Goal: Information Seeking & Learning: Learn about a topic

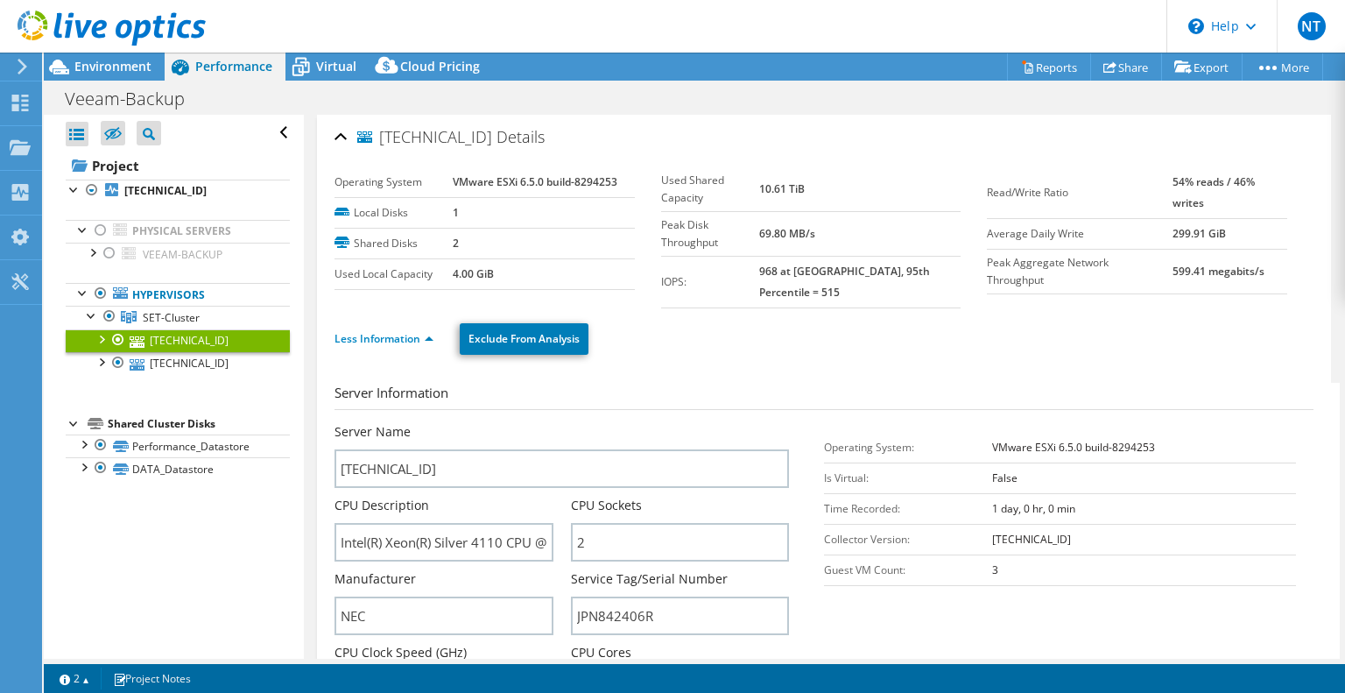
select select "USD"
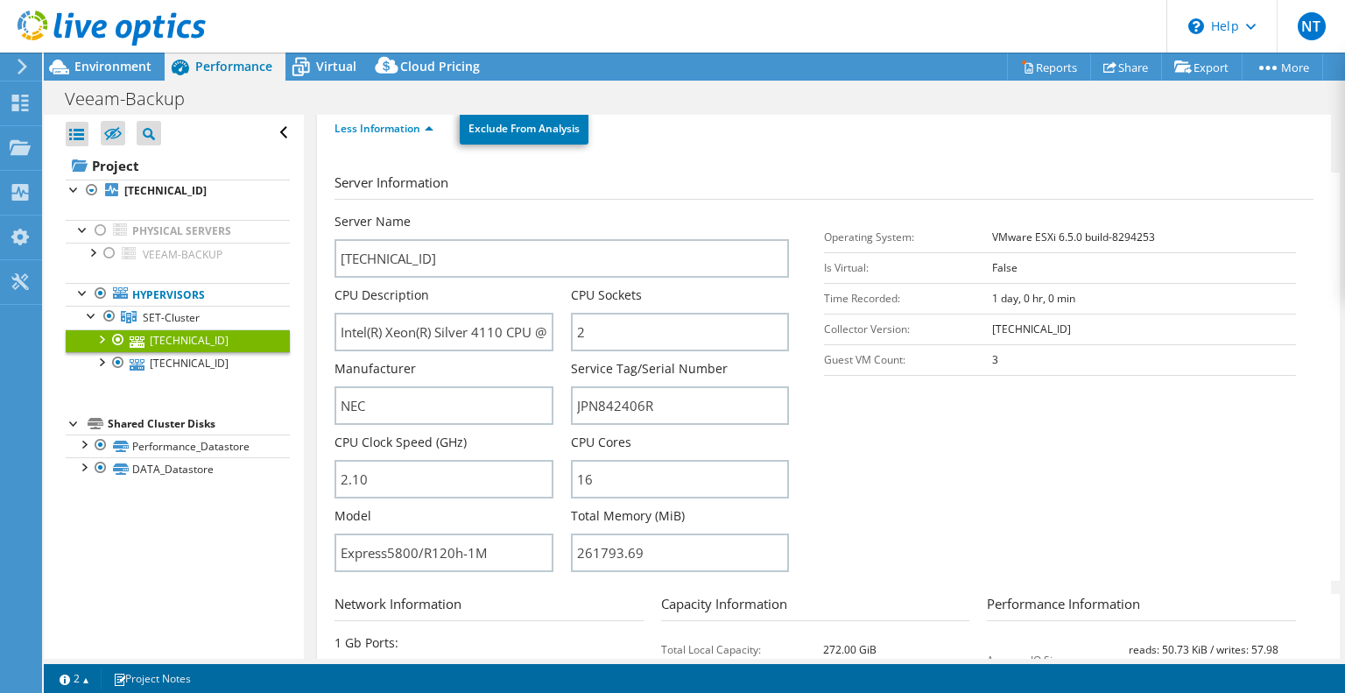
click at [94, 58] on div at bounding box center [103, 29] width 206 height 59
click at [97, 59] on span "Environment" at bounding box center [112, 66] width 77 height 17
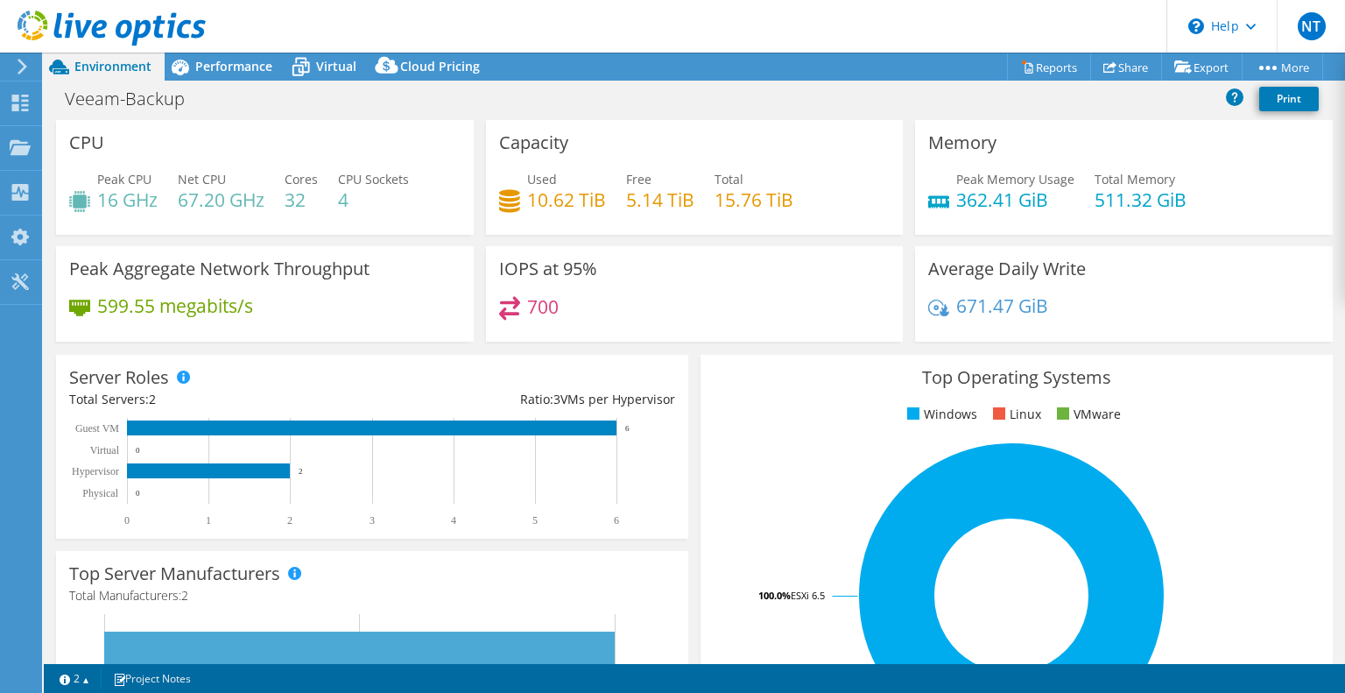
click at [739, 283] on div "IOPS at 95% 700" at bounding box center [695, 293] width 418 height 95
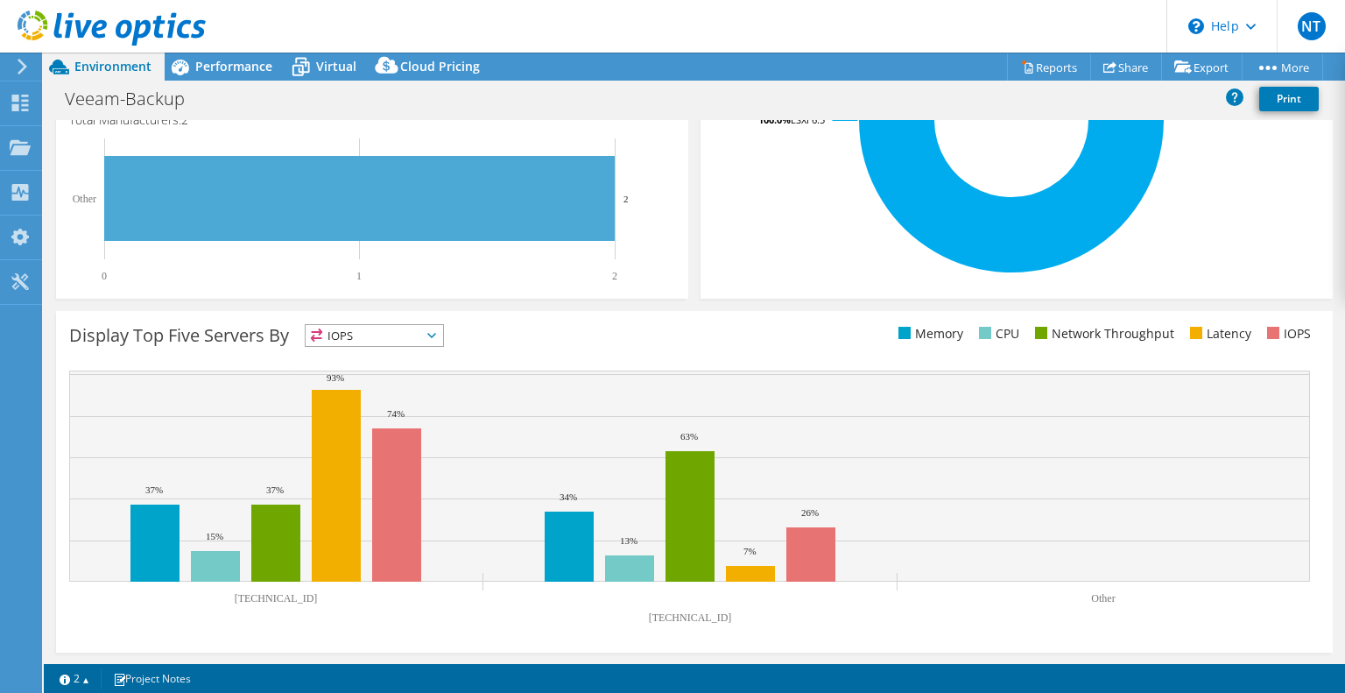
scroll to position [11, 0]
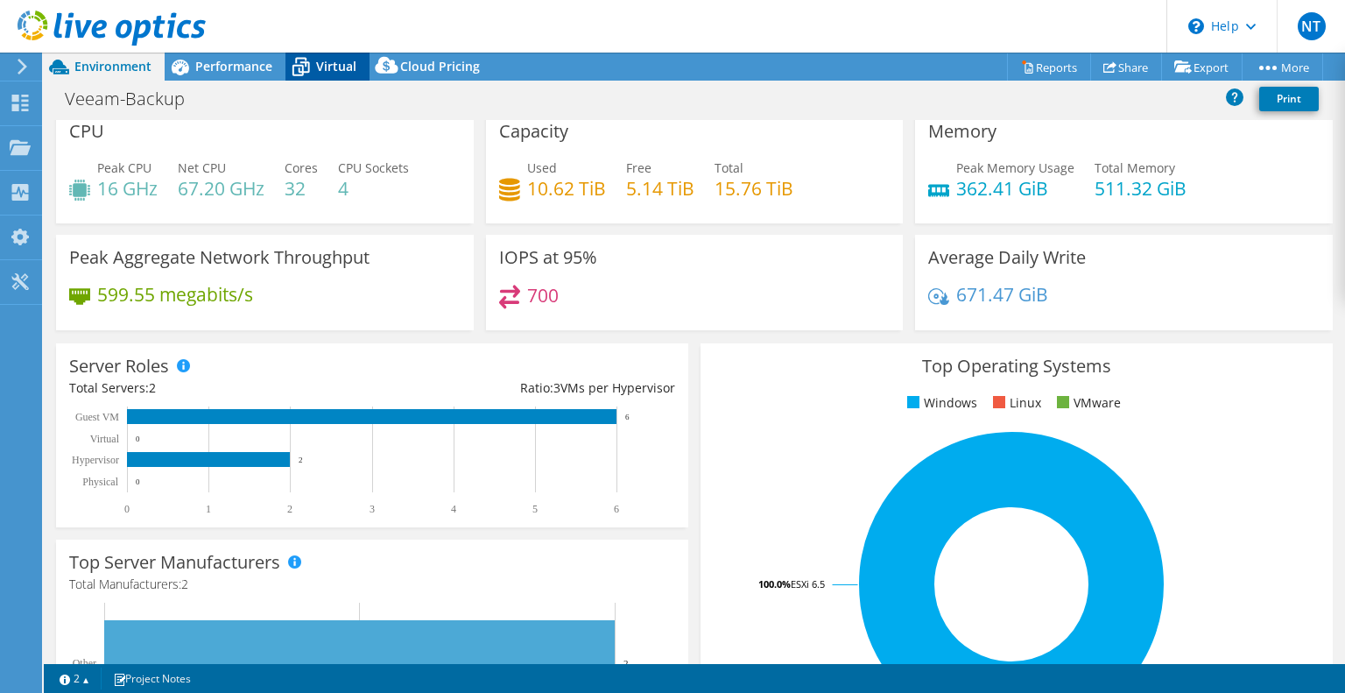
click at [315, 54] on div "Virtual" at bounding box center [328, 67] width 84 height 28
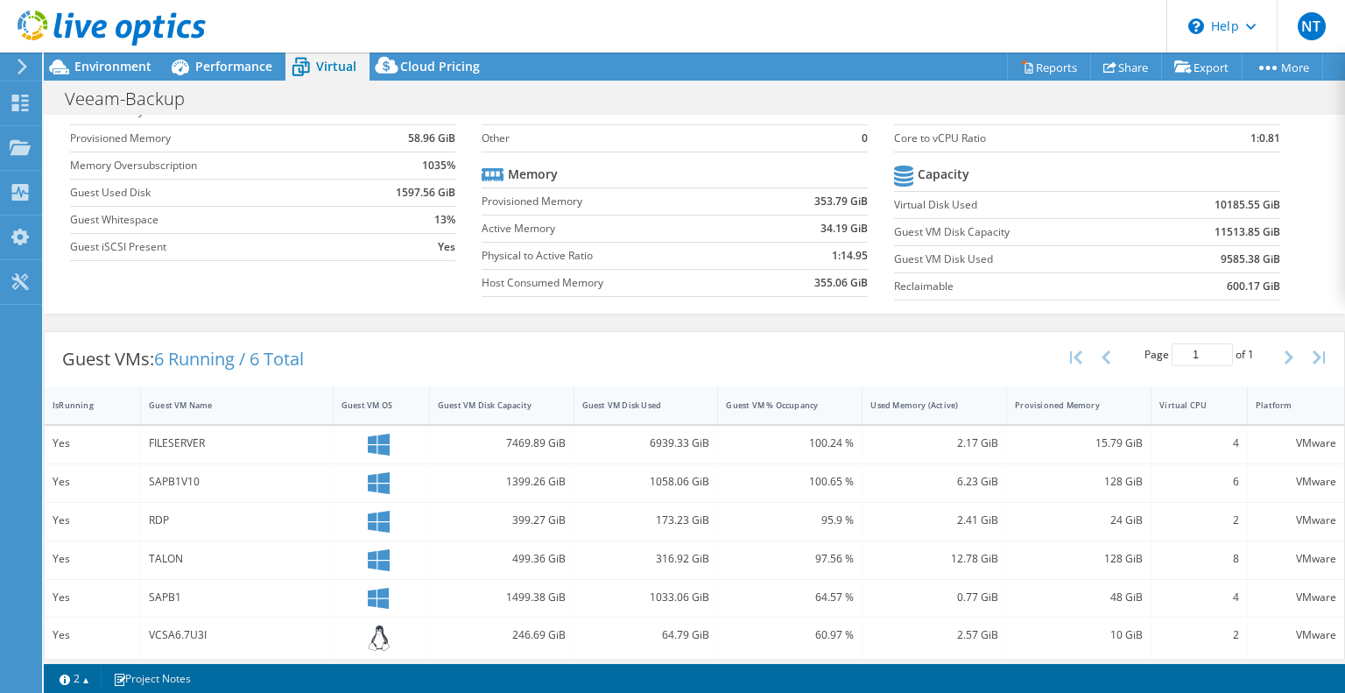
scroll to position [133, 0]
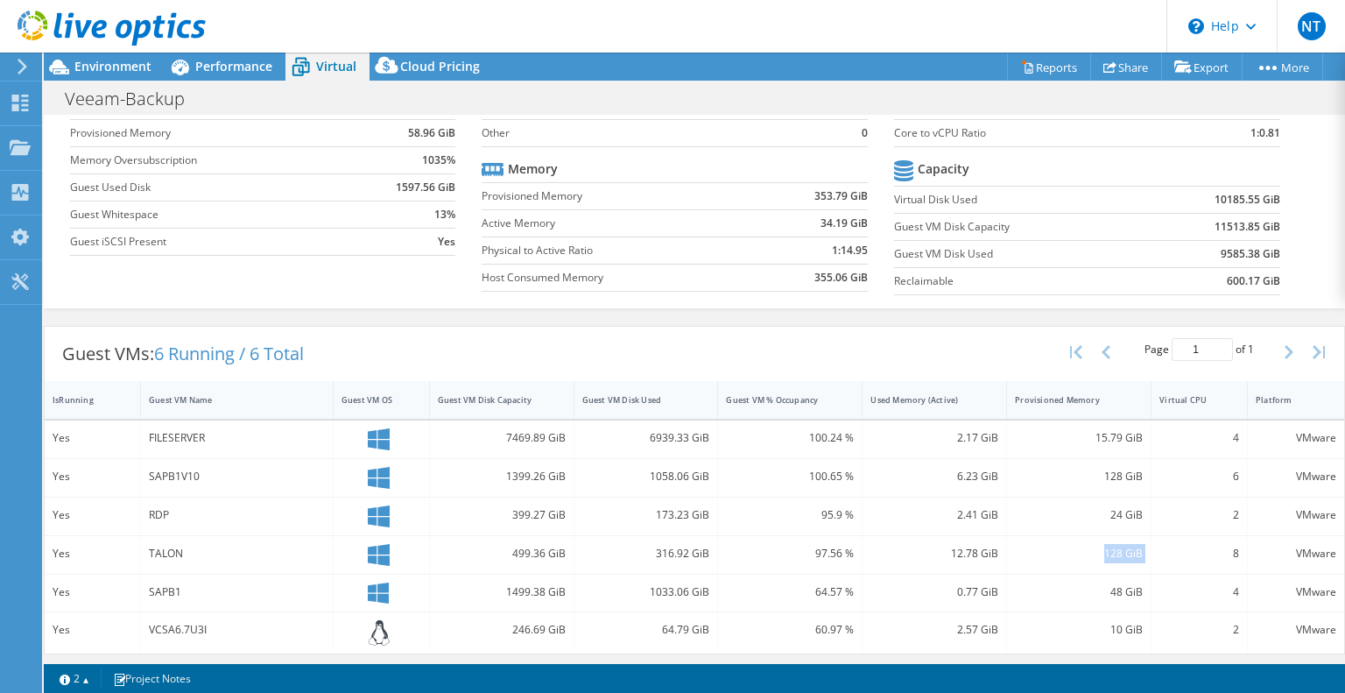
drag, startPoint x: 1094, startPoint y: 549, endPoint x: 1148, endPoint y: 533, distance: 56.8
click at [1148, 536] on div "Yes TALON 499.36 GiB 316.92 GiB 97.56 % 12.78 GiB 128 GiB 8 VMware" at bounding box center [695, 555] width 1300 height 38
click at [1152, 536] on div "8" at bounding box center [1200, 555] width 96 height 38
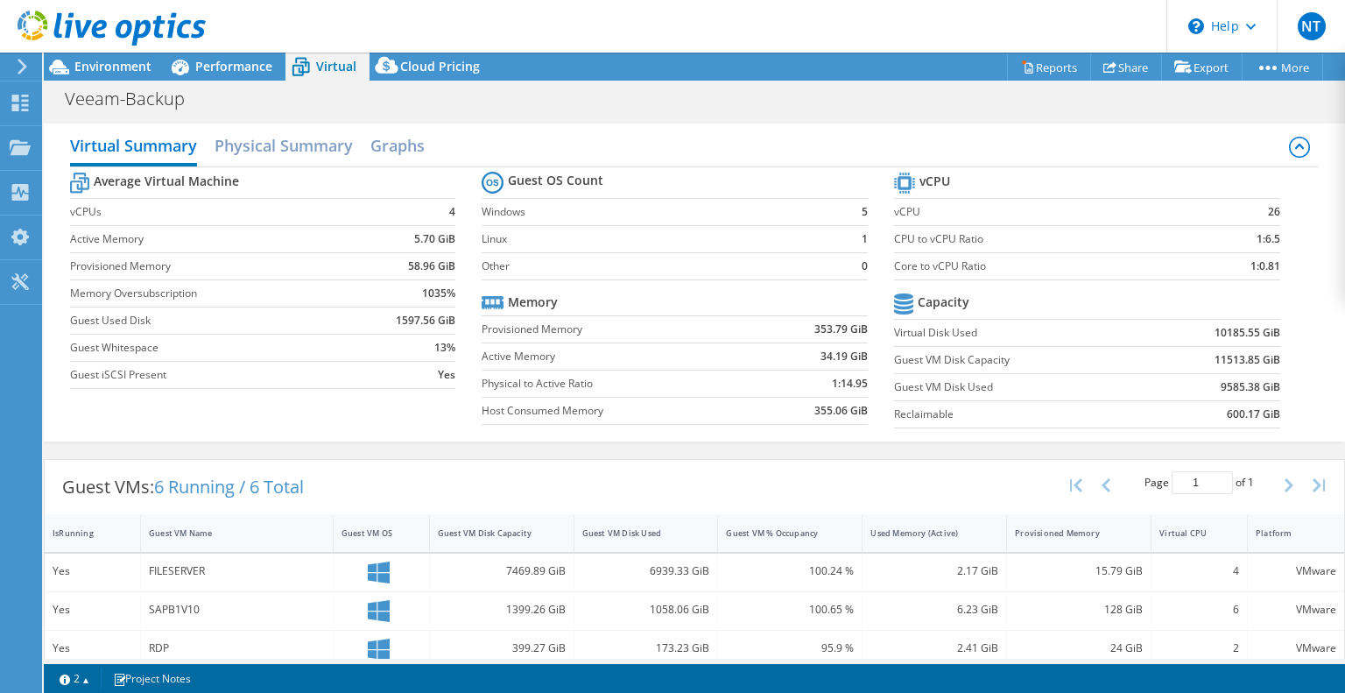
scroll to position [81, 0]
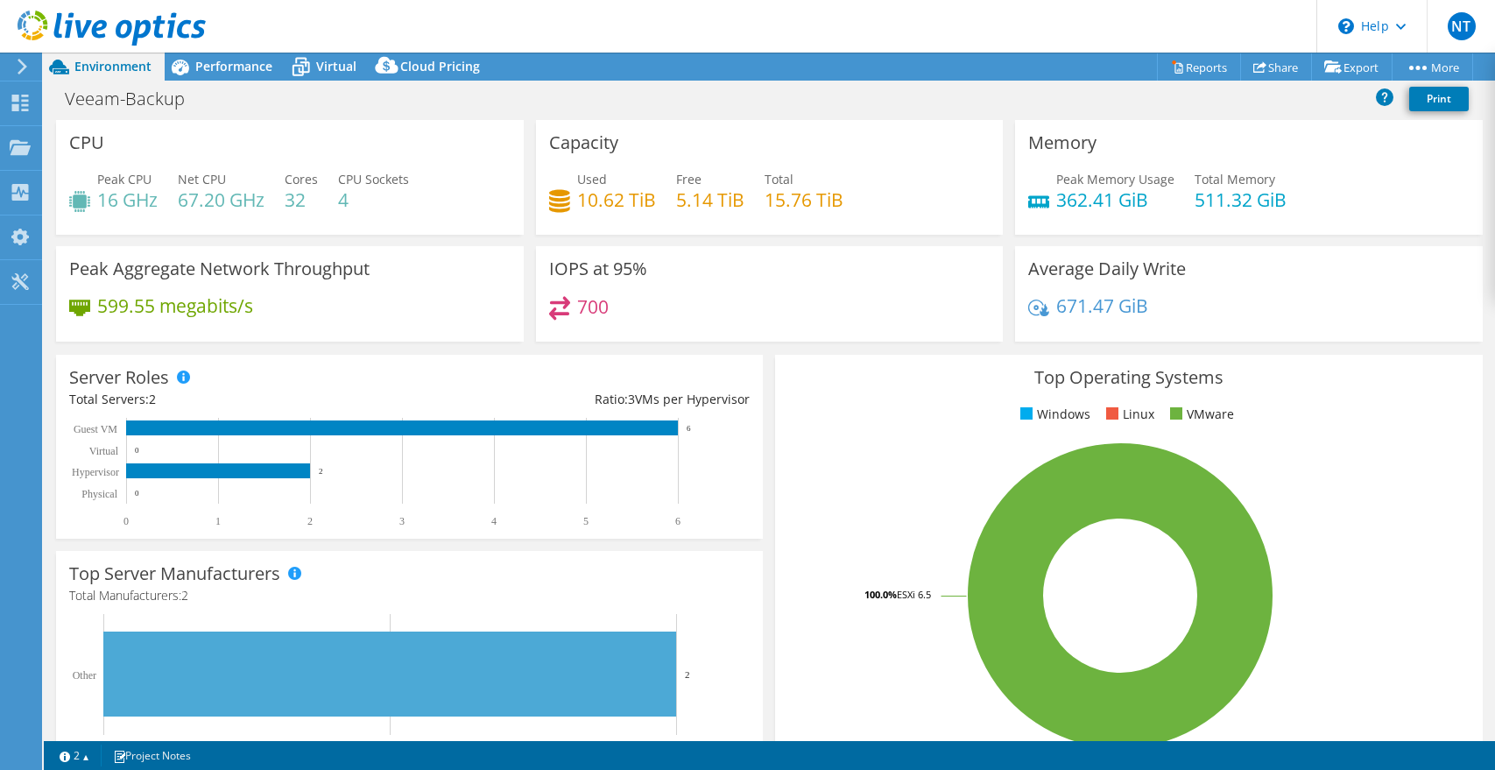
select select "USD"
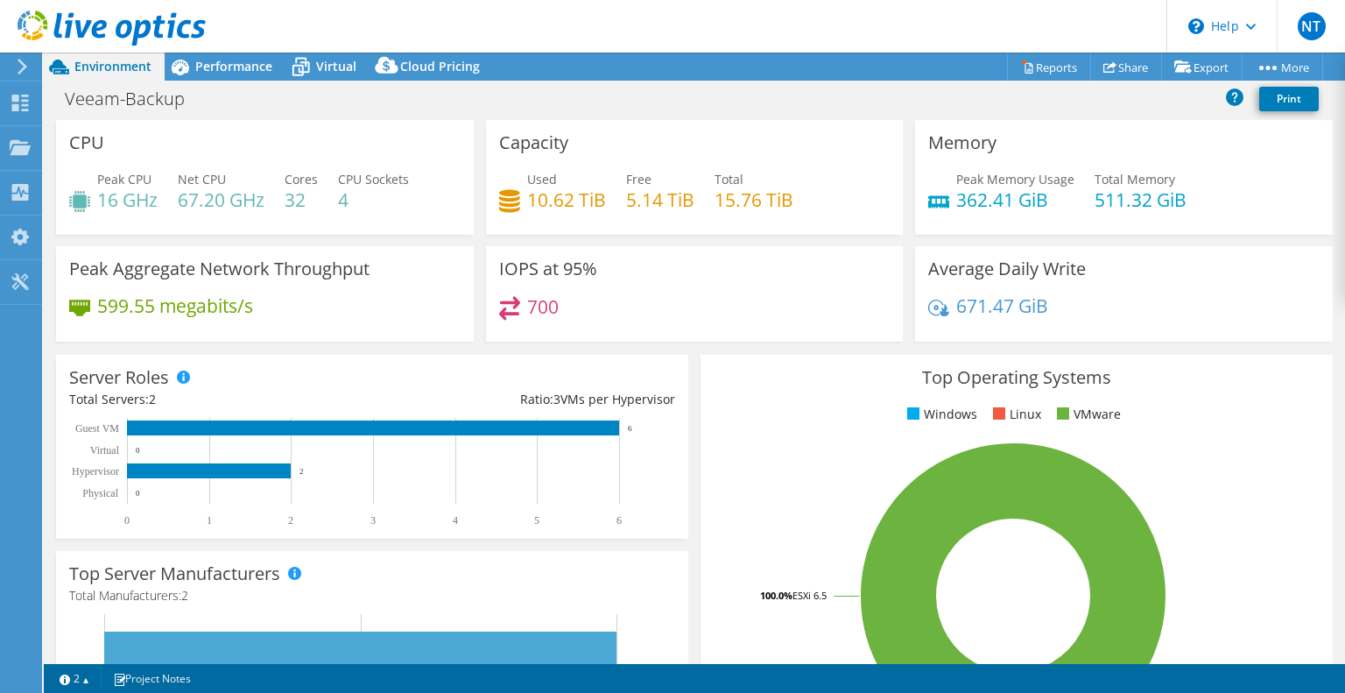
click at [552, 24] on header "NT End User Nattaphon Tamseelum nattaphont@nec.co.th NEC Corporation (Thailand)…" at bounding box center [672, 26] width 1345 height 53
